Goal: Task Accomplishment & Management: Manage account settings

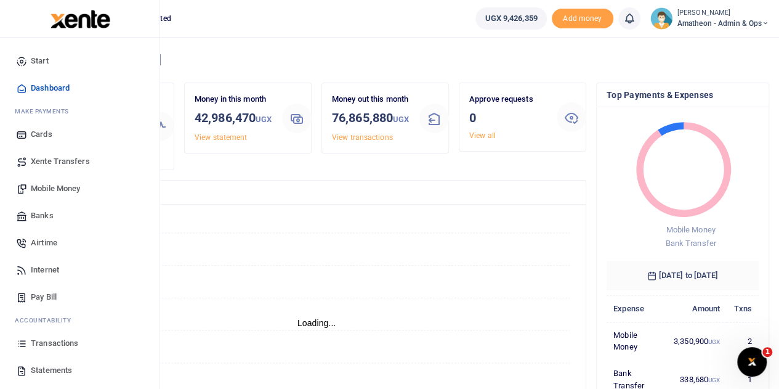
click at [42, 368] on span "Statements" at bounding box center [51, 370] width 41 height 12
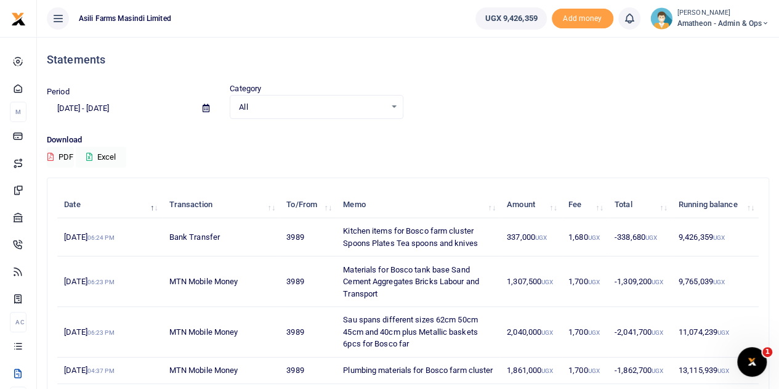
click at [203, 105] on icon at bounding box center [206, 108] width 7 height 8
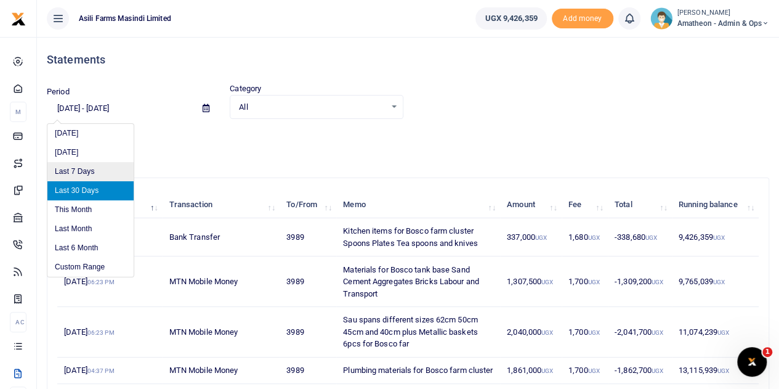
click at [75, 174] on li "Last 7 Days" at bounding box center [90, 171] width 86 height 19
type input "[DATE] - [DATE]"
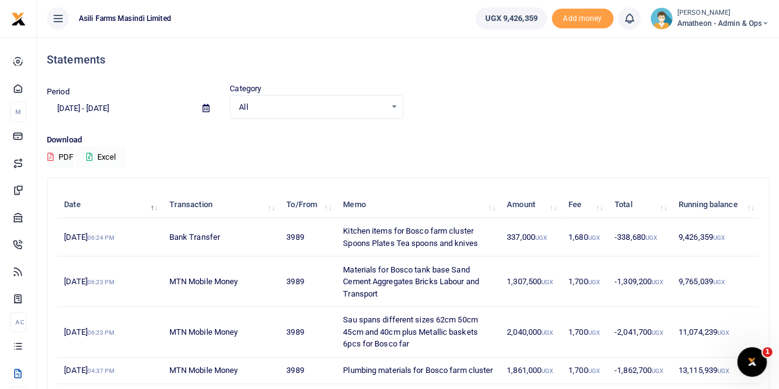
click at [97, 155] on button "Excel" at bounding box center [101, 157] width 50 height 21
